Goal: Transaction & Acquisition: Obtain resource

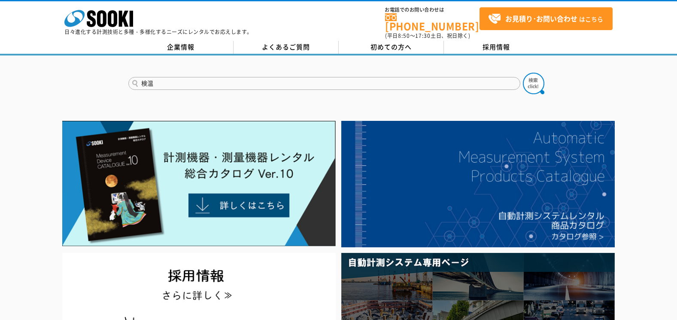
type input "検温"
click at [523, 73] on button at bounding box center [533, 83] width 21 height 21
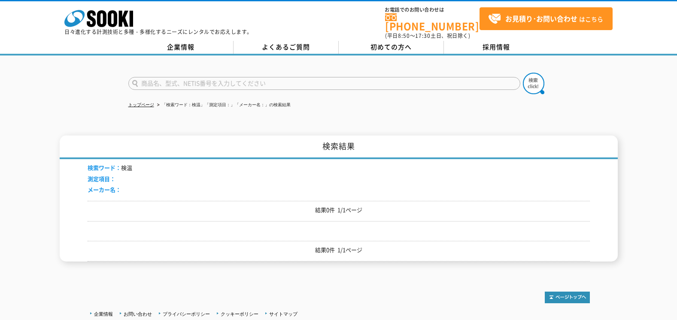
click at [208, 80] on input "text" at bounding box center [324, 83] width 392 height 13
type input "サ"
type input "サーモ"
click at [523, 73] on button at bounding box center [533, 83] width 21 height 21
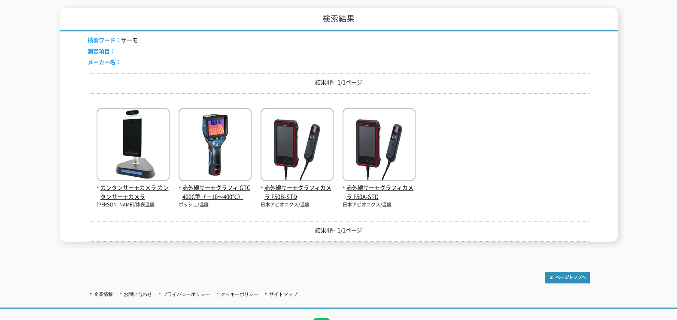
scroll to position [143, 0]
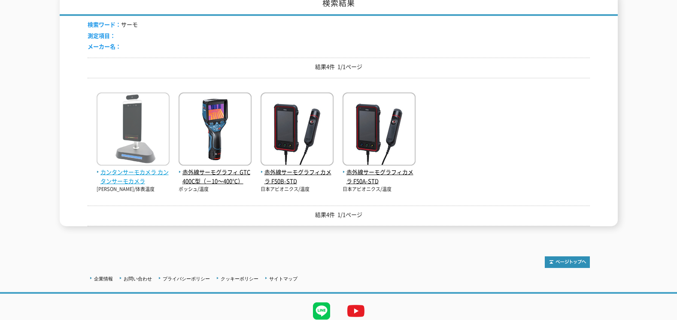
click at [122, 140] on img at bounding box center [133, 129] width 73 height 75
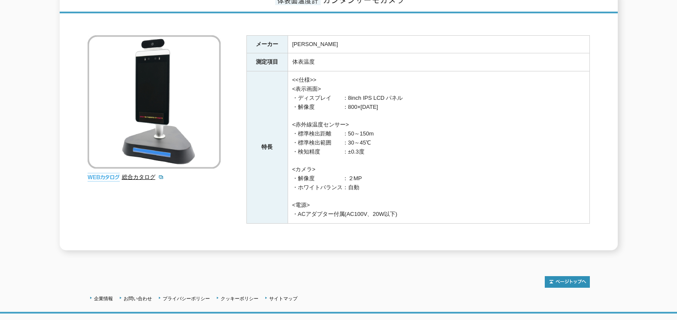
scroll to position [143, 0]
